Goal: Task Accomplishment & Management: Manage account settings

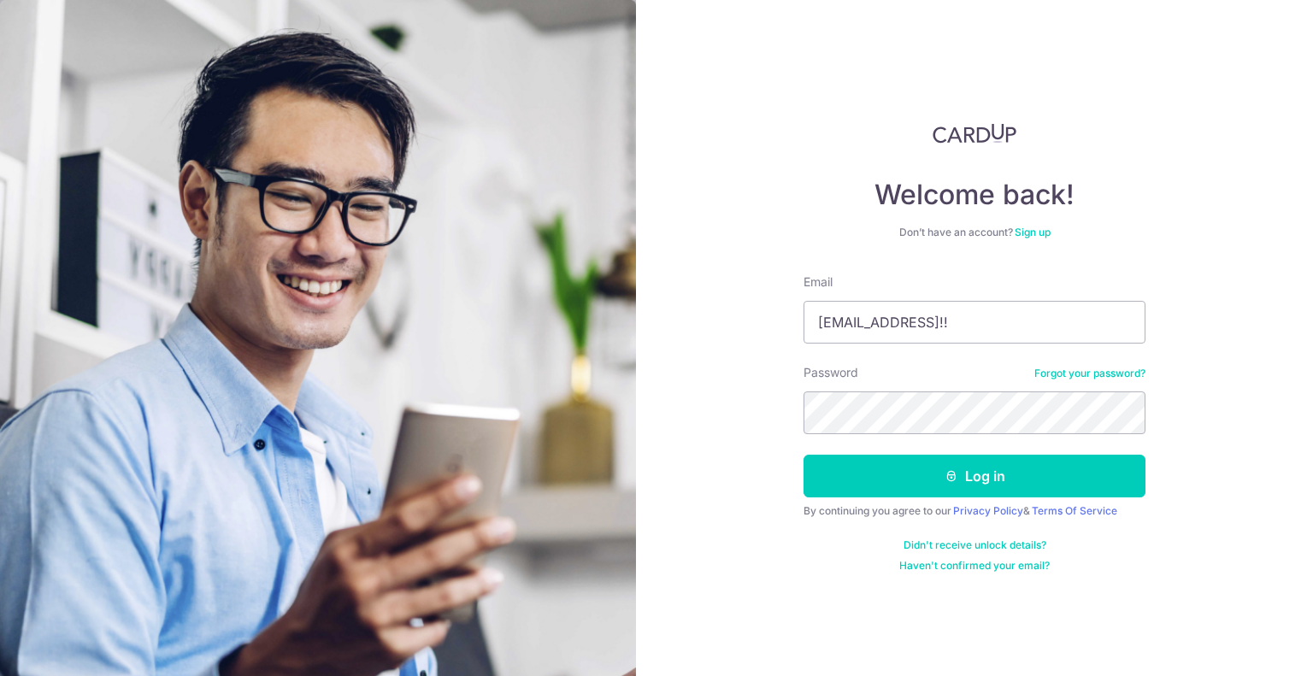
type input "joyen874@gmail.com170155Jo!!"
click at [803, 455] on button "Log in" at bounding box center [974, 476] width 342 height 43
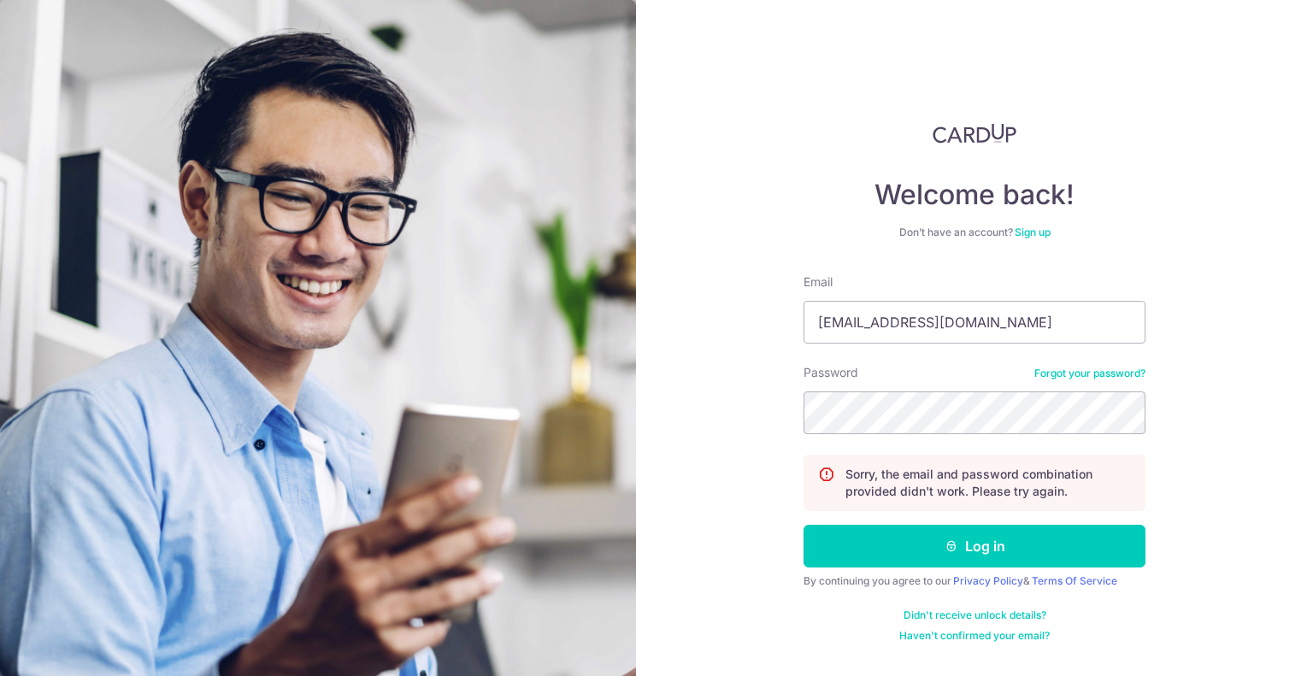
type input "[EMAIL_ADDRESS][DOMAIN_NAME]"
click at [803, 525] on button "Log in" at bounding box center [974, 546] width 342 height 43
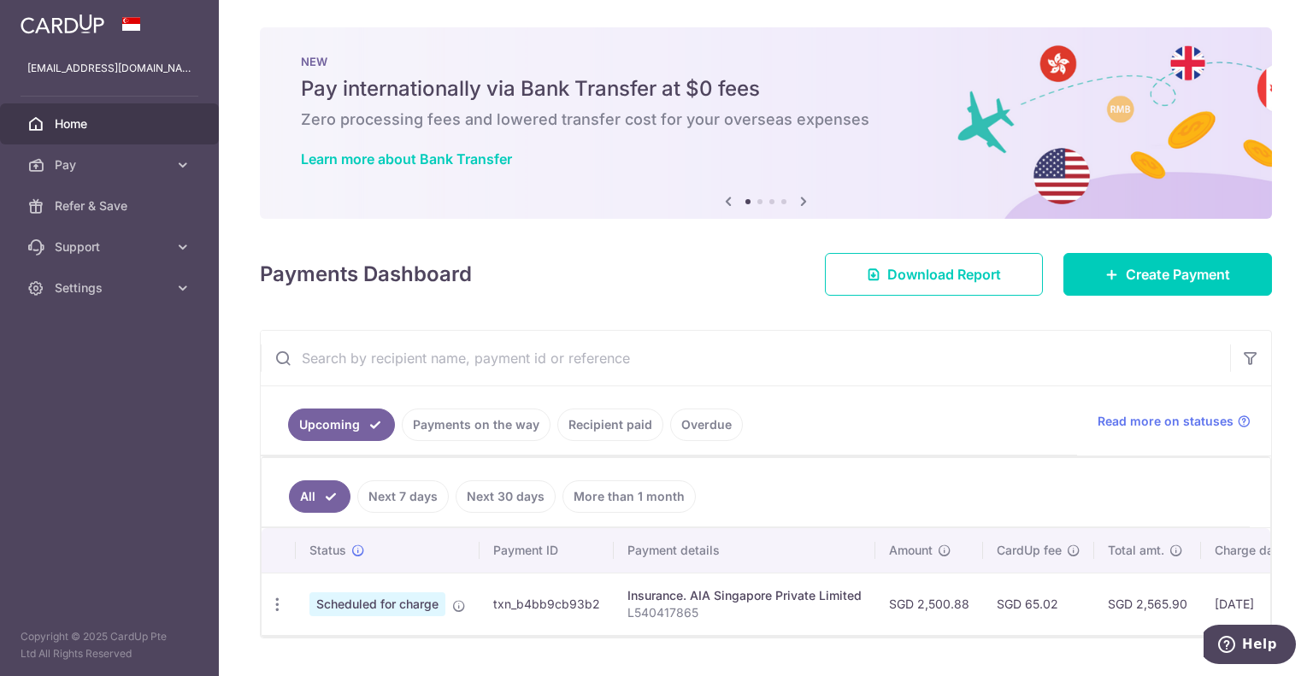
click at [585, 429] on link "Recipient paid" at bounding box center [610, 425] width 106 height 32
